Goal: Check status: Check status

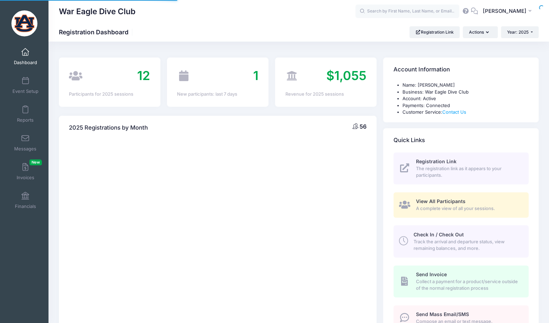
select select
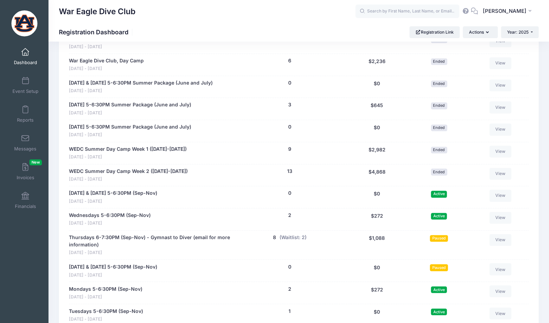
scroll to position [589, 0]
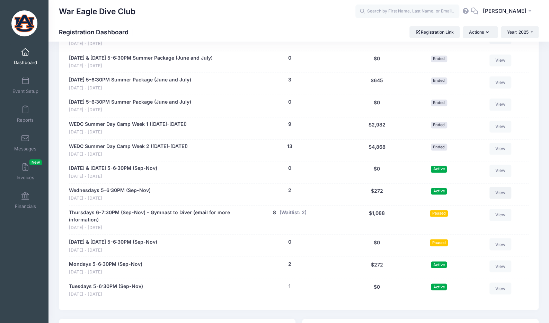
click at [497, 187] on link "View" at bounding box center [501, 193] width 22 height 12
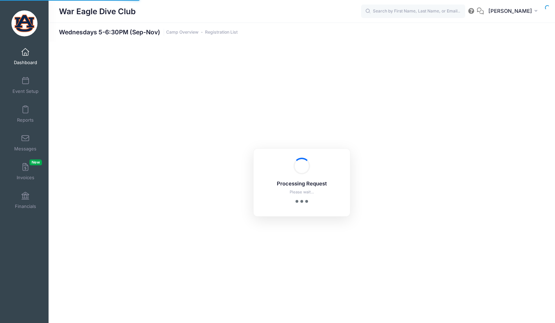
select select "10"
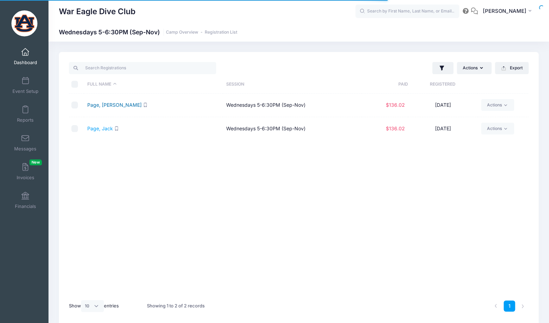
click at [110, 107] on link "Page, Avery" at bounding box center [114, 105] width 54 height 6
click at [107, 127] on link "Page, Jack" at bounding box center [100, 128] width 26 height 6
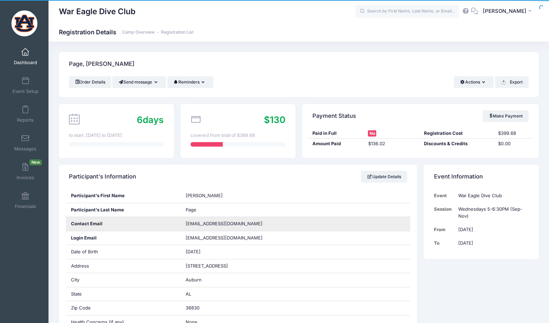
scroll to position [35, 0]
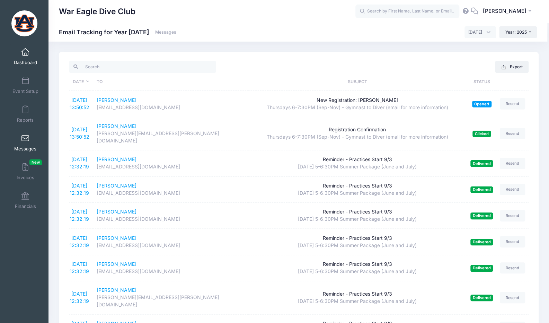
click at [25, 52] on span at bounding box center [25, 53] width 0 height 8
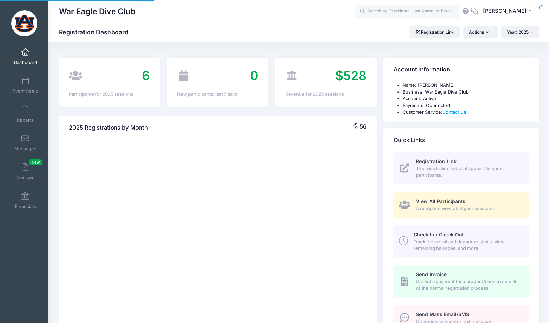
select select
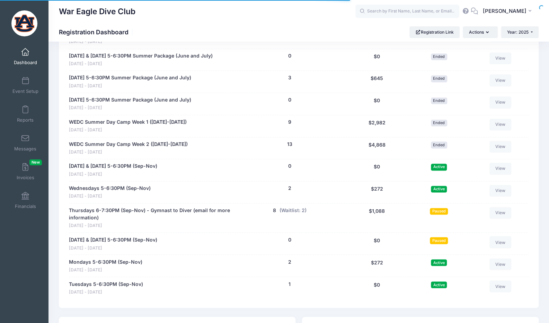
scroll to position [728, 0]
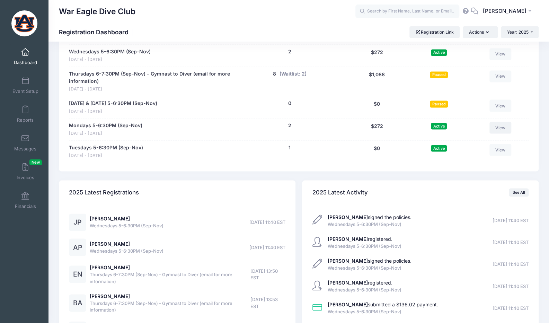
click at [495, 122] on link "View" at bounding box center [501, 128] width 22 height 12
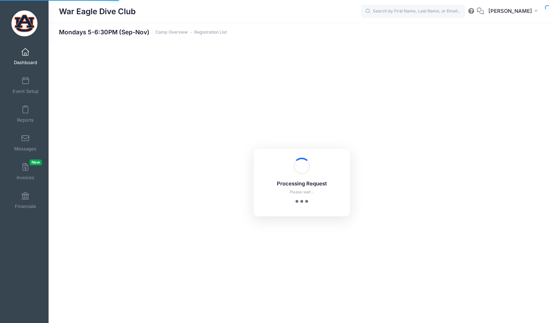
select select "10"
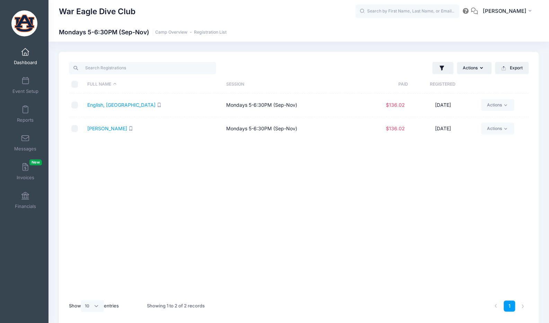
click at [27, 58] on link "Dashboard" at bounding box center [25, 56] width 33 height 24
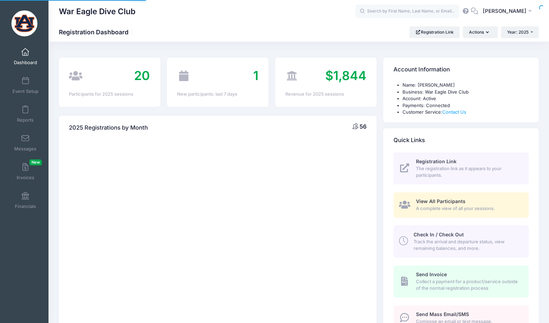
select select
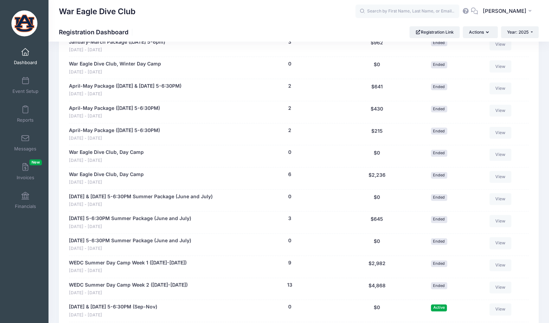
scroll to position [520, 0]
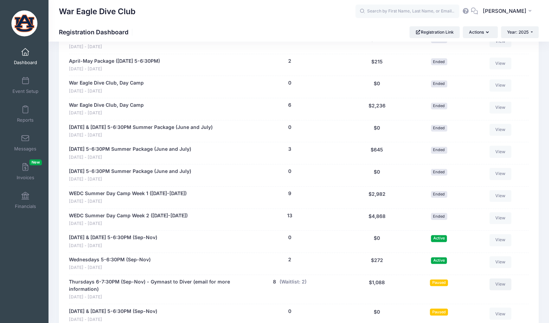
click at [498, 280] on link "View" at bounding box center [501, 284] width 22 height 12
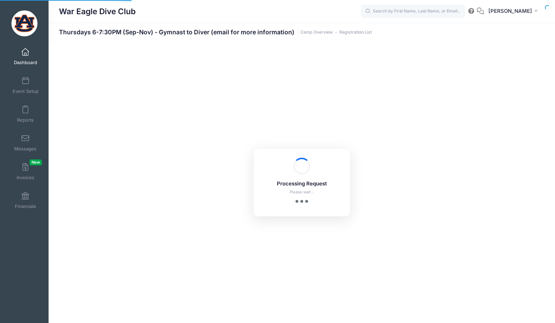
select select "10"
